Goal: Transaction & Acquisition: Obtain resource

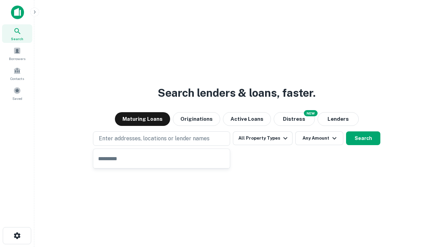
type input "**********"
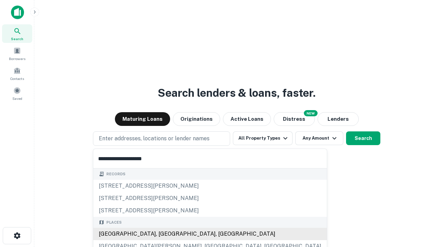
click at [164, 234] on div "Santa Monica, CA, USA" at bounding box center [210, 234] width 234 height 12
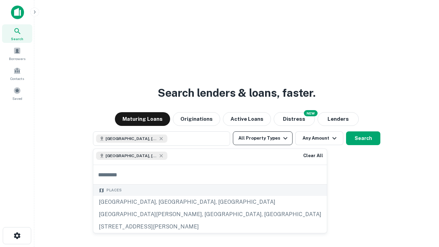
click at [263, 138] on button "All Property Types" at bounding box center [263, 138] width 60 height 14
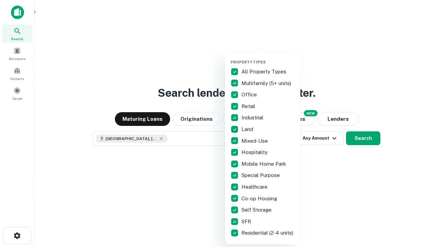
click at [268, 58] on button "button" at bounding box center [267, 58] width 75 height 0
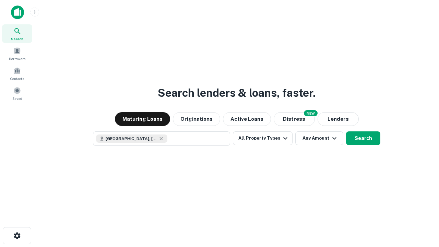
scroll to position [11, 0]
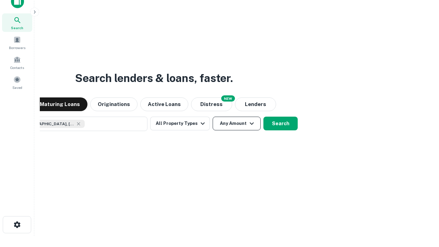
click at [213, 117] on button "Any Amount" at bounding box center [237, 124] width 48 height 14
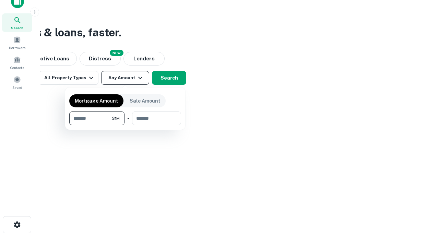
type input "*******"
click at [125, 125] on button "button" at bounding box center [125, 125] width 112 height 0
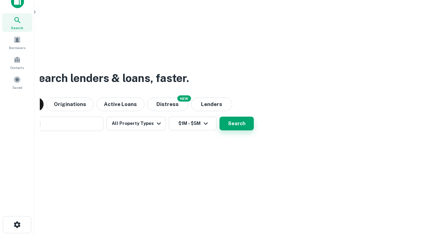
click at [219, 117] on button "Search" at bounding box center [236, 124] width 34 height 14
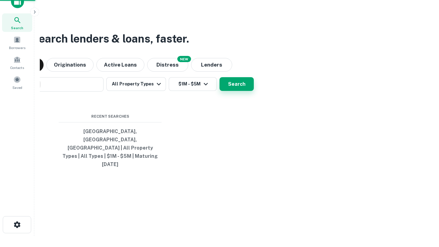
scroll to position [18, 194]
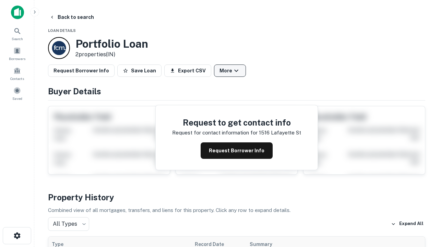
click at [230, 71] on button "More" at bounding box center [230, 70] width 32 height 12
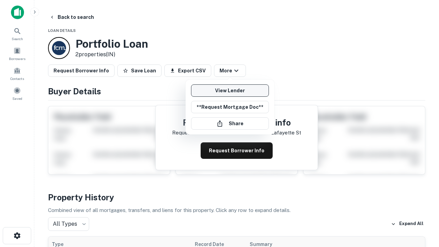
click at [230, 91] on link "View Lender" at bounding box center [230, 90] width 78 height 12
